Goal: Information Seeking & Learning: Learn about a topic

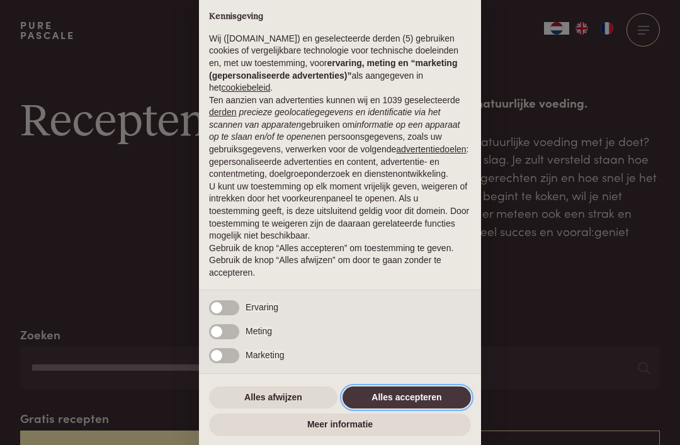
click at [429, 398] on button "Alles accepteren" at bounding box center [406, 397] width 128 height 23
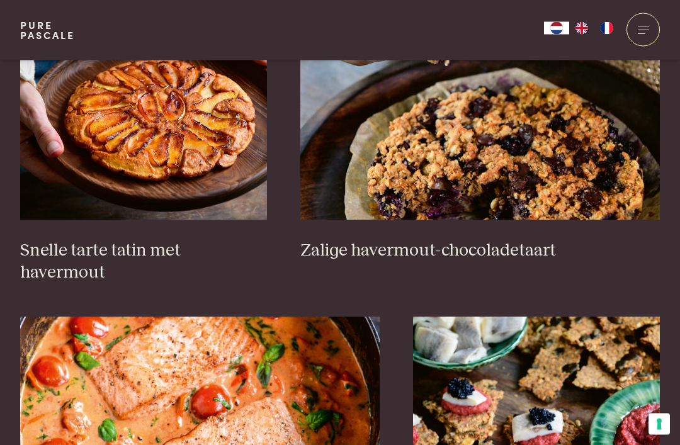
scroll to position [1957, 0]
click at [192, 244] on h3 "Snelle tarte tatin met havermout" at bounding box center [143, 261] width 247 height 43
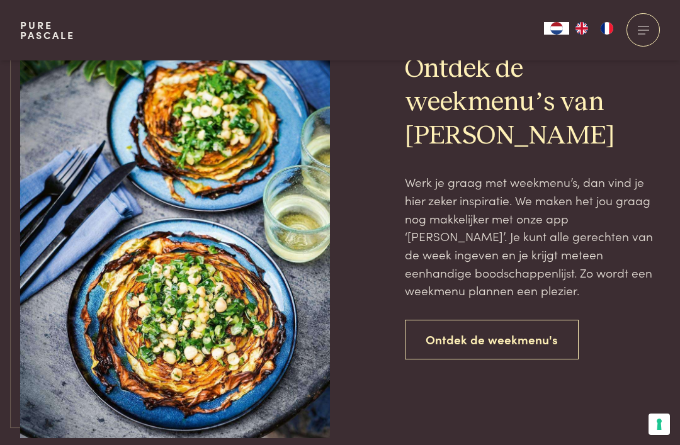
scroll to position [2753, 0]
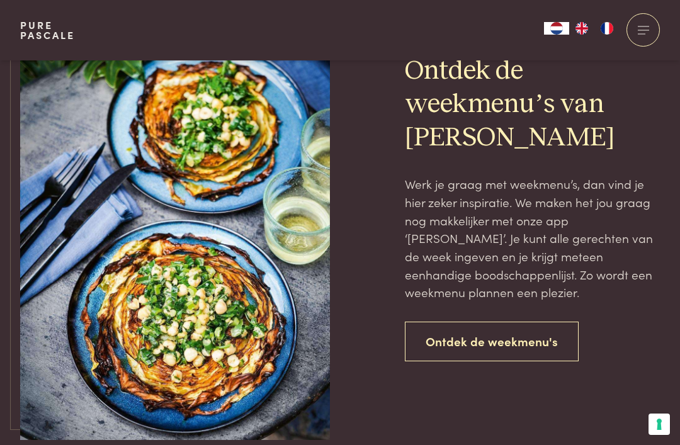
click at [531, 322] on link "Ontdek de weekmenu's" at bounding box center [492, 342] width 174 height 40
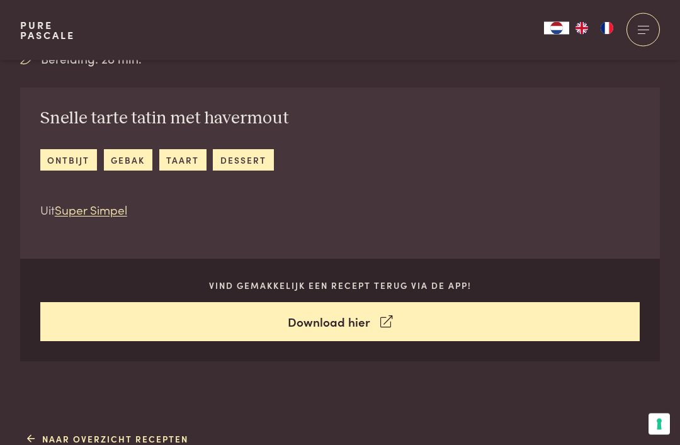
scroll to position [415, 0]
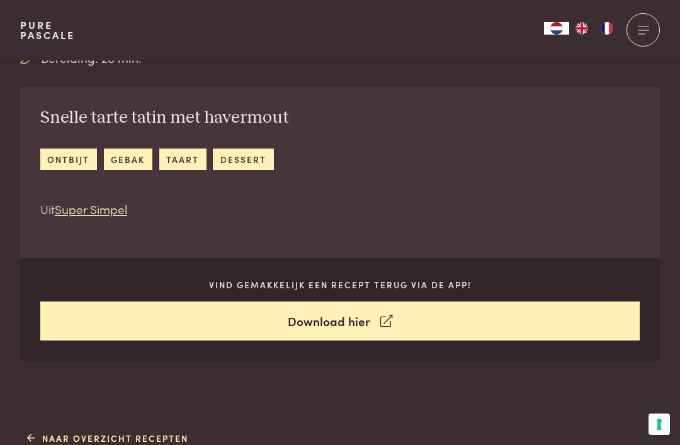
click at [368, 320] on link "Download hier" at bounding box center [340, 322] width 600 height 40
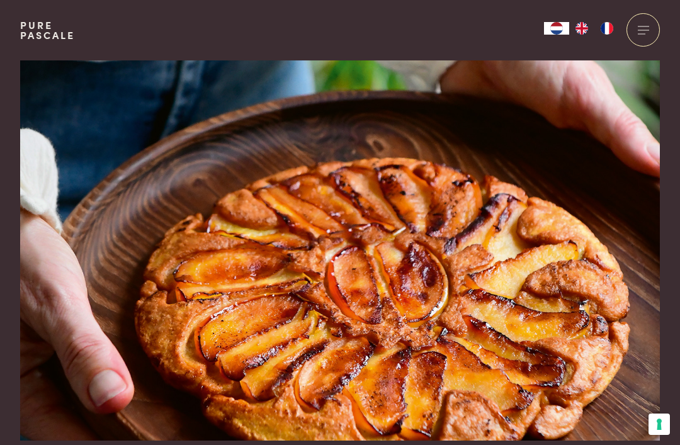
scroll to position [0, 0]
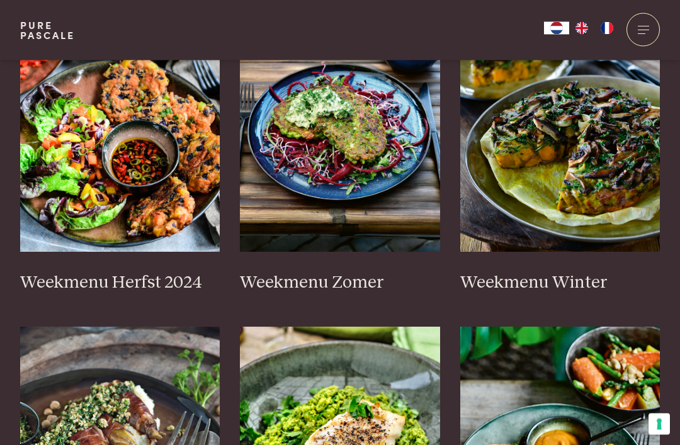
scroll to position [402, 0]
click at [360, 277] on h3 "Weekmenu Zomer" at bounding box center [340, 283] width 200 height 22
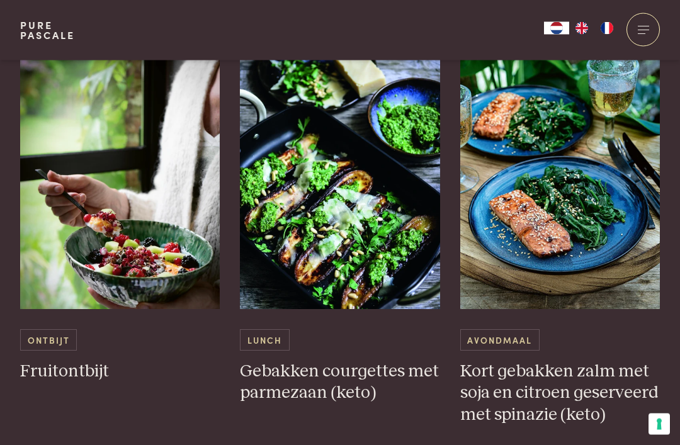
scroll to position [2746, 0]
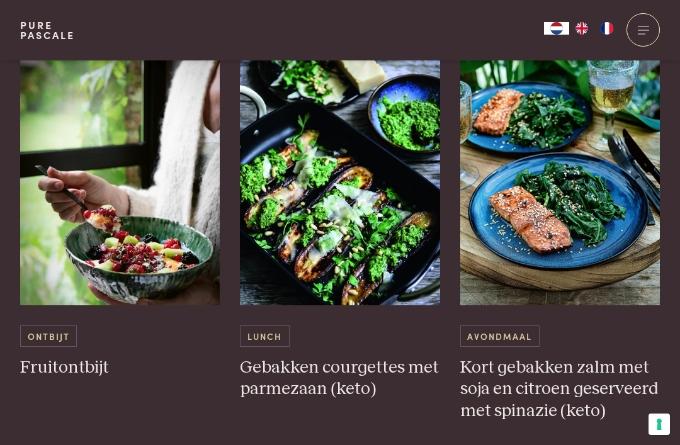
click at [98, 357] on h3 "Fruitontbijt" at bounding box center [120, 368] width 200 height 22
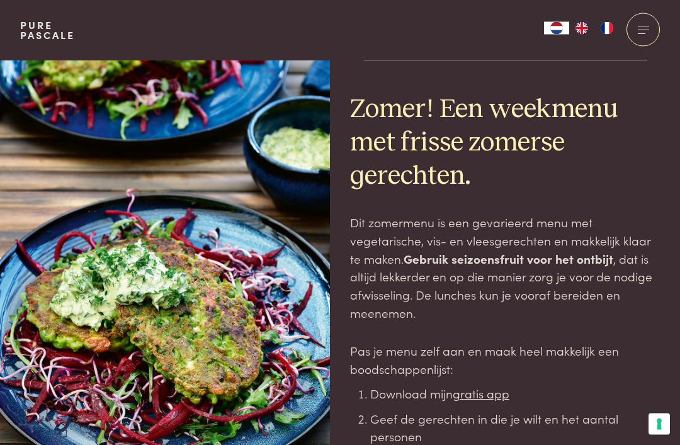
scroll to position [0, 0]
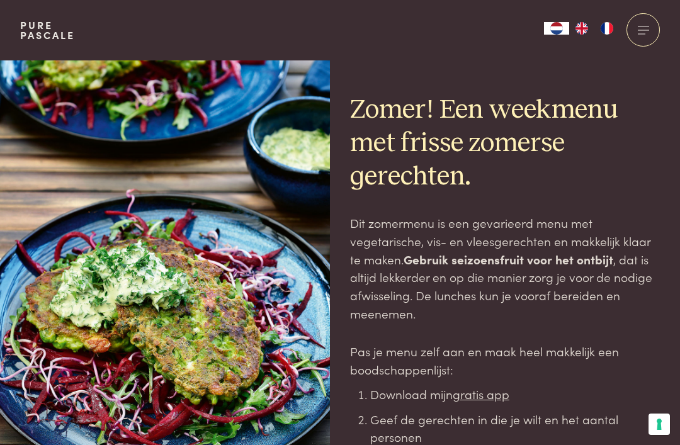
click at [647, 33] on div at bounding box center [642, 29] width 33 height 33
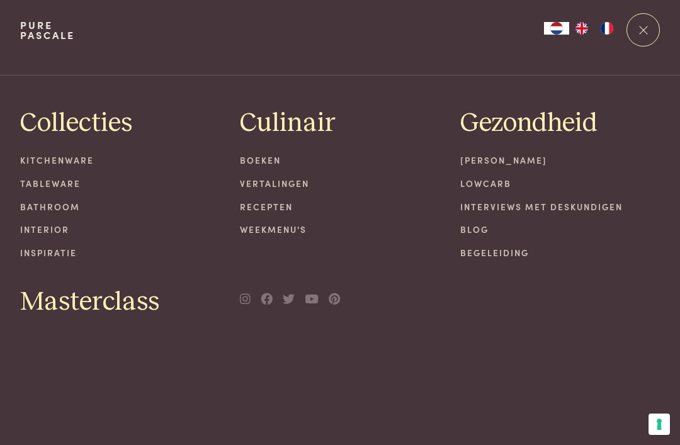
click at [520, 161] on link "[PERSON_NAME]" at bounding box center [560, 160] width 200 height 13
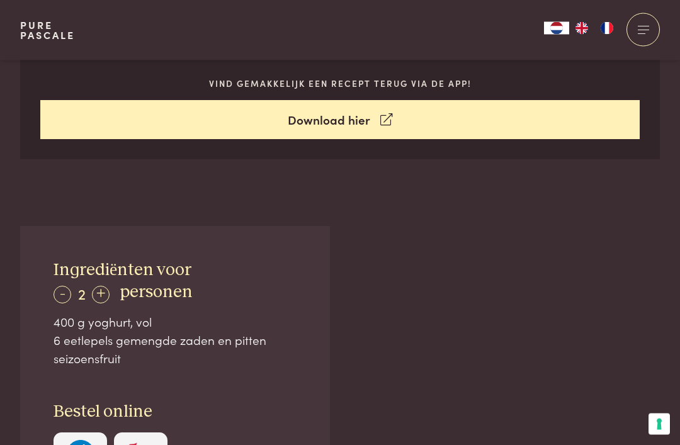
scroll to position [617, 0]
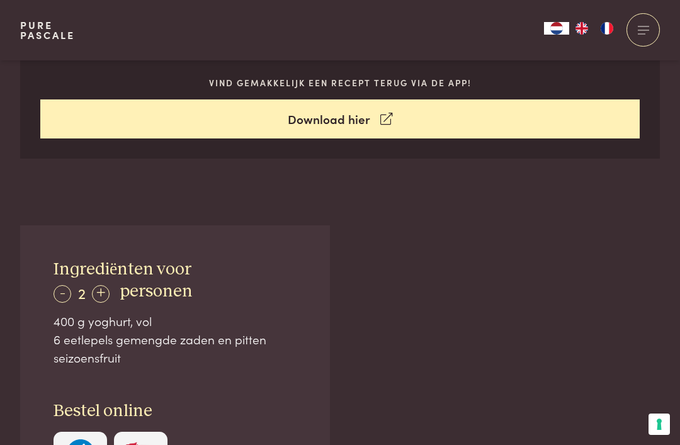
click at [56, 288] on div "-" at bounding box center [63, 294] width 18 height 18
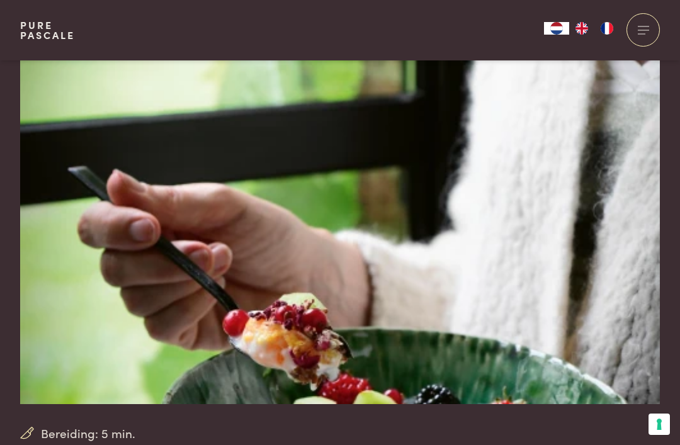
scroll to position [0, 0]
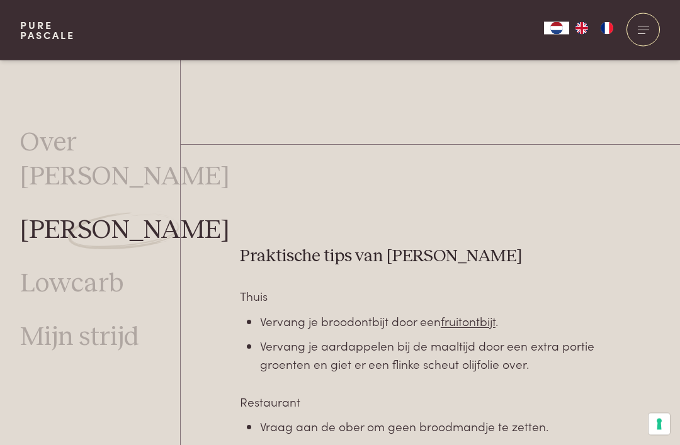
scroll to position [3196, 0]
click at [470, 312] on link "fruitontbijt" at bounding box center [468, 320] width 55 height 17
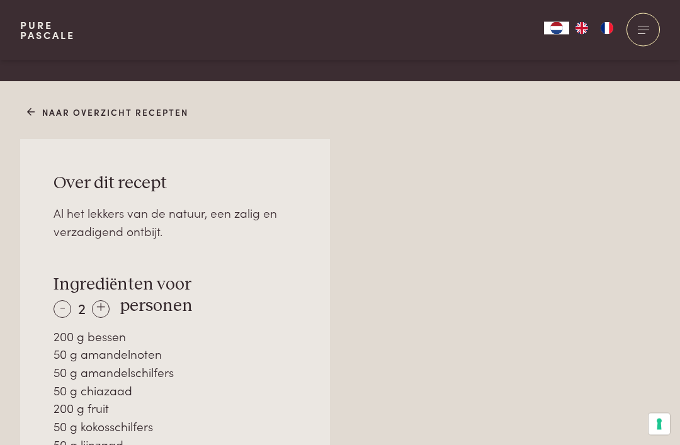
scroll to position [728, 0]
click at [65, 303] on div "-" at bounding box center [63, 309] width 18 height 18
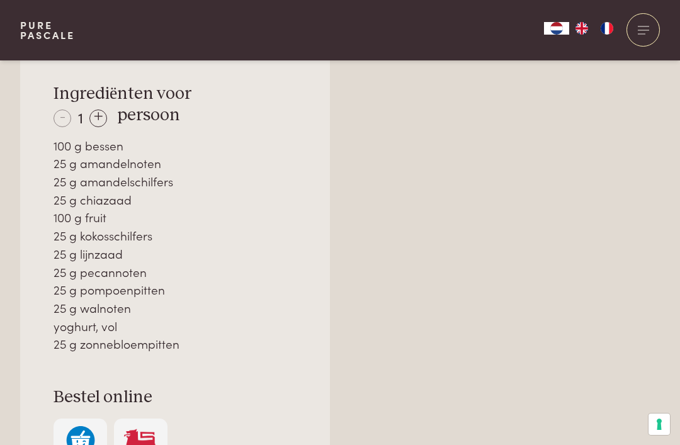
scroll to position [918, 0]
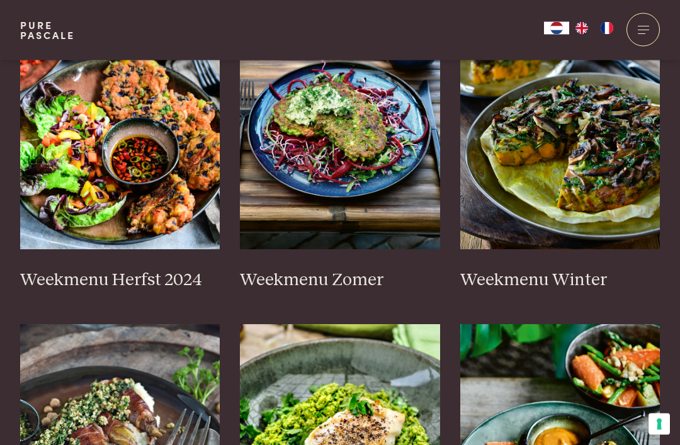
scroll to position [405, 0]
click at [560, 273] on h3 "Weekmenu Winter" at bounding box center [560, 280] width 200 height 22
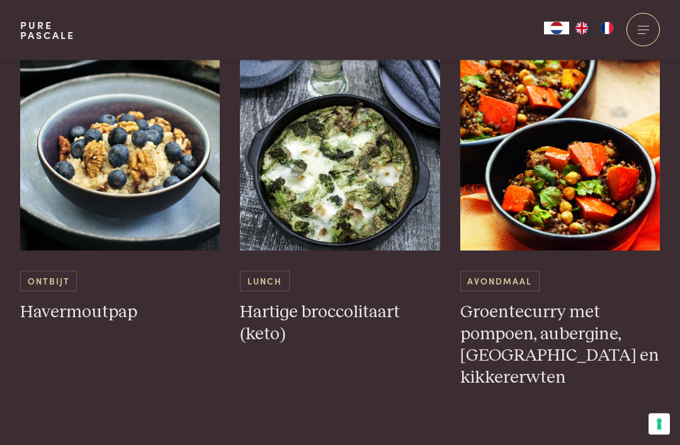
scroll to position [1773, 0]
click at [110, 307] on h3 "Havermoutpap" at bounding box center [120, 313] width 200 height 22
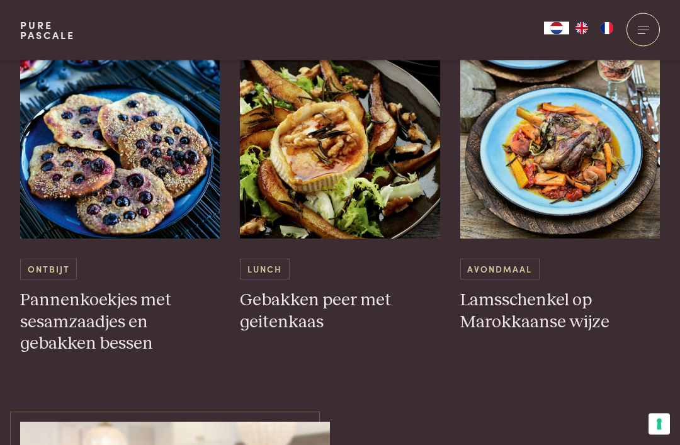
scroll to position [3864, 0]
click at [120, 290] on h3 "Pannenkoekjes met sesamzaadjes en gebakken bessen" at bounding box center [120, 322] width 200 height 65
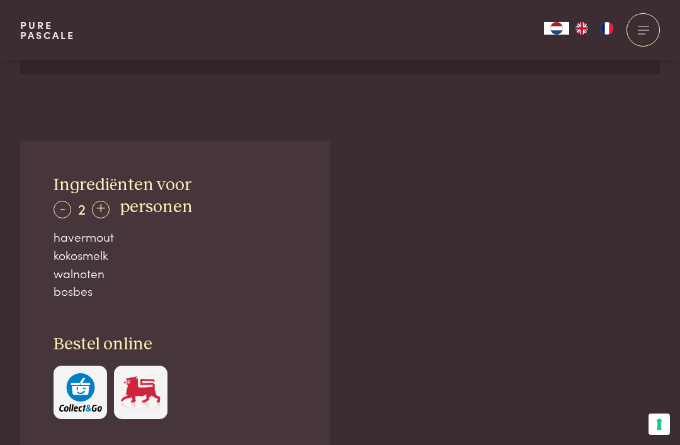
scroll to position [709, 0]
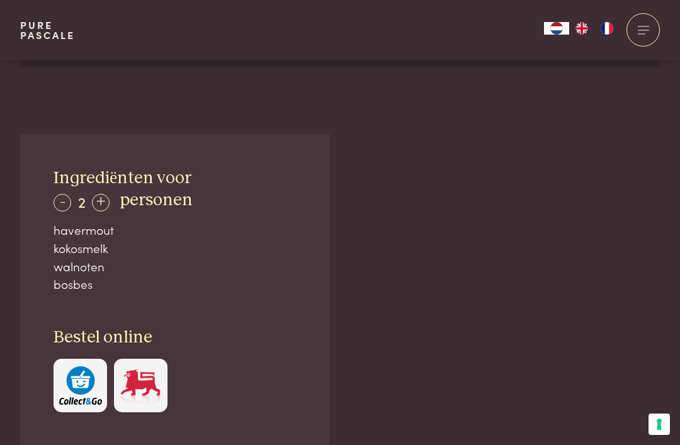
click at [62, 201] on div "-" at bounding box center [63, 203] width 18 height 18
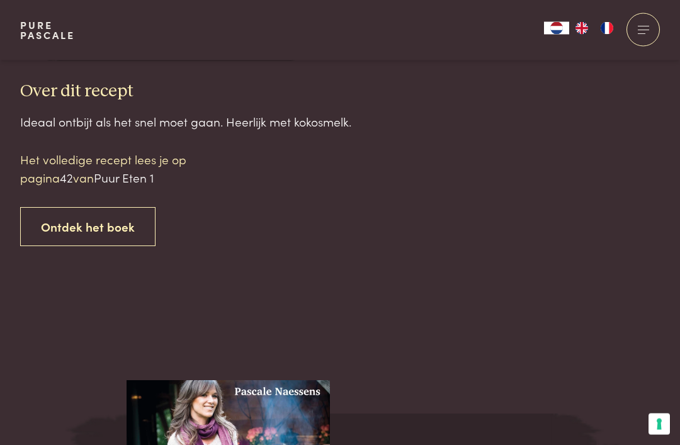
scroll to position [1178, 0]
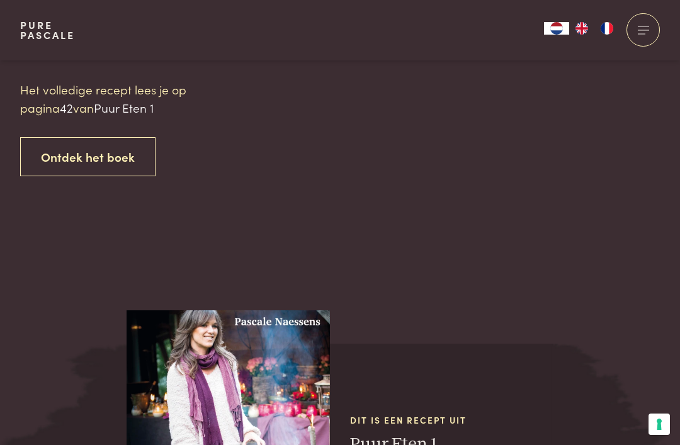
click at [115, 148] on link "Ontdek het boek" at bounding box center [87, 157] width 135 height 40
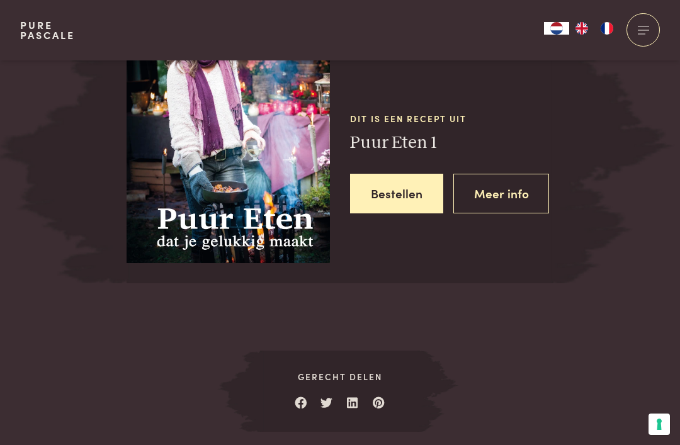
scroll to position [1550, 0]
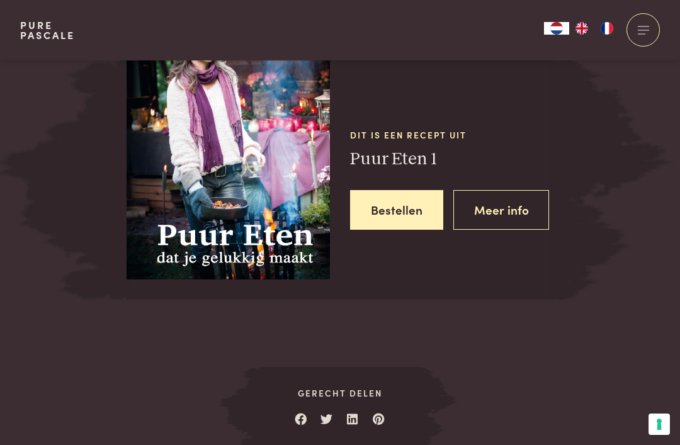
scroll to position [1533, 0]
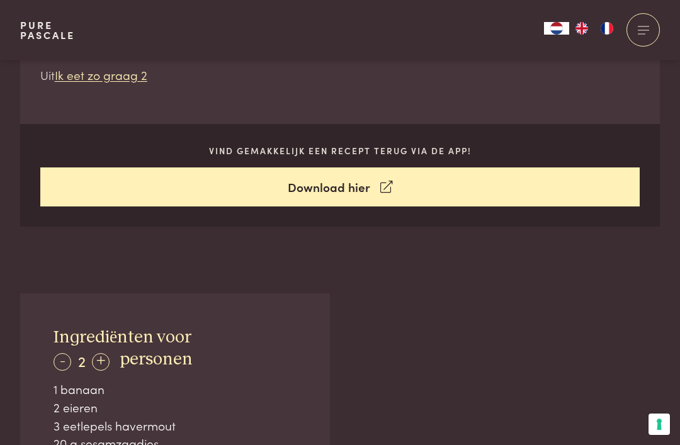
scroll to position [561, 0]
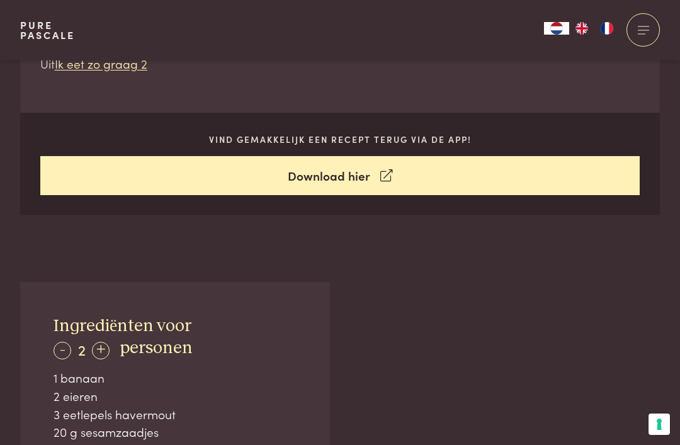
click at [65, 346] on div "-" at bounding box center [63, 351] width 18 height 18
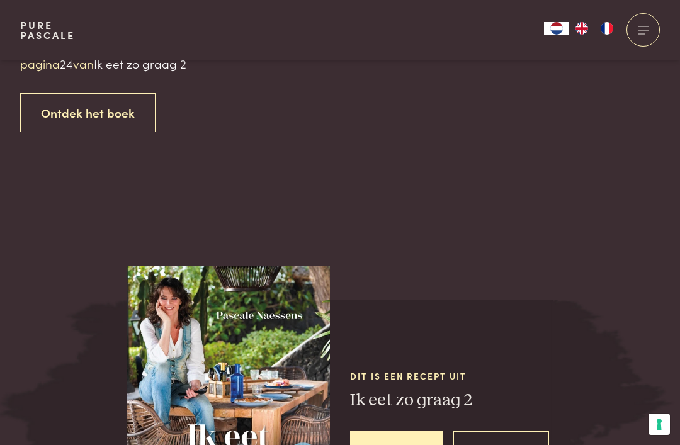
scroll to position [1307, 0]
